Goal: Task Accomplishment & Management: Use online tool/utility

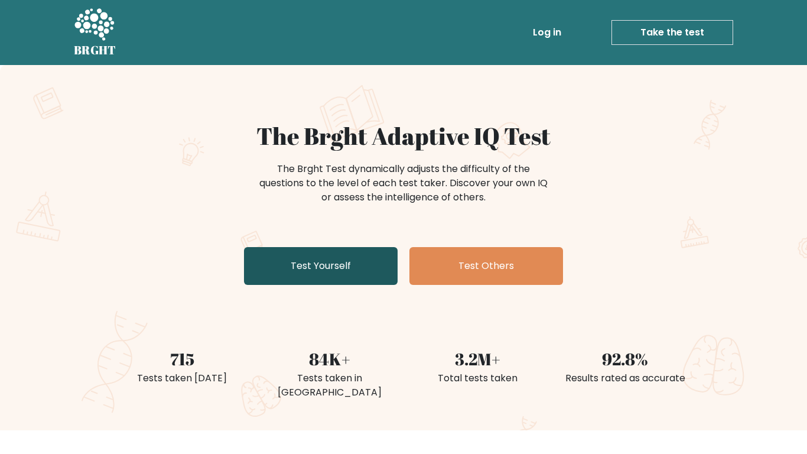
click at [304, 255] on link "Test Yourself" at bounding box center [321, 266] width 154 height 38
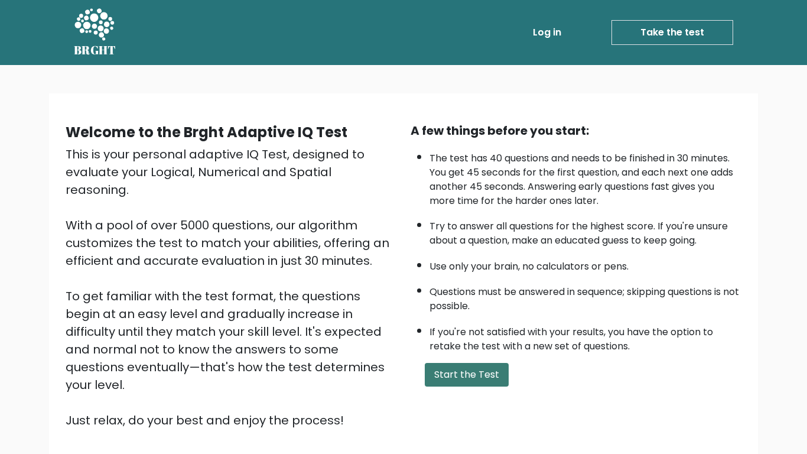
click at [470, 379] on button "Start the Test" at bounding box center [467, 375] width 84 height 24
